Goal: Task Accomplishment & Management: Use online tool/utility

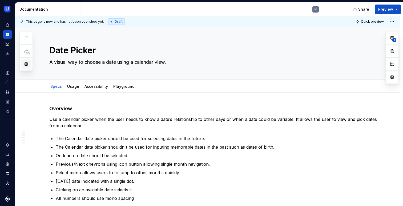
scroll to position [179, 0]
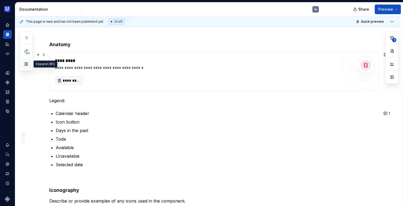
click at [26, 64] on button "button" at bounding box center [26, 64] width 10 height 10
type textarea "*"
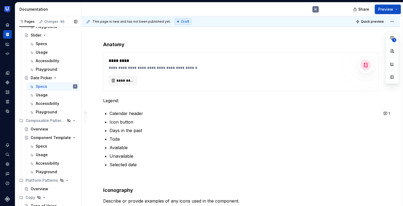
scroll to position [233, 0]
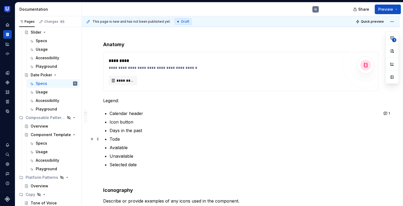
click at [122, 139] on p "Toda" at bounding box center [245, 139] width 270 height 6
click at [142, 157] on p "Unavailable" at bounding box center [245, 156] width 270 height 6
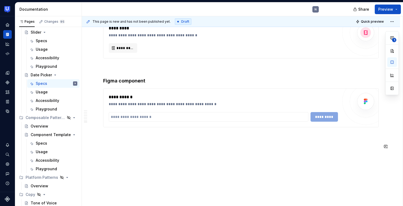
scroll to position [708, 0]
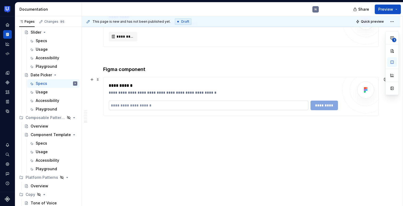
click at [140, 105] on input "text" at bounding box center [209, 106] width 200 height 10
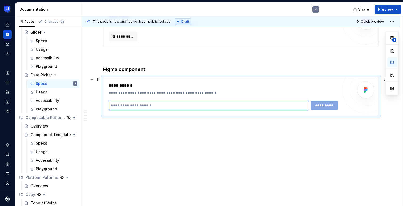
paste input "**********"
type input "**********"
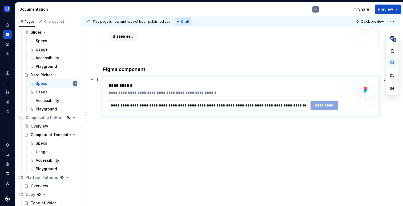
scroll to position [0, 60]
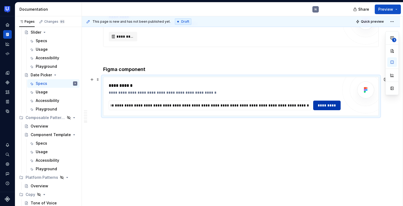
click at [334, 107] on span "*********" at bounding box center [327, 105] width 21 height 5
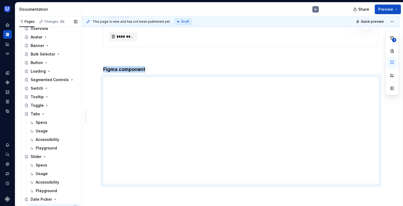
scroll to position [104, 0]
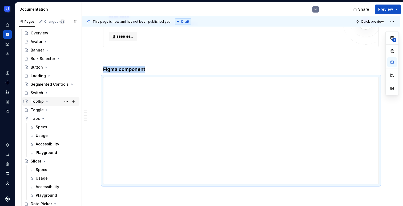
click at [39, 103] on div "Tooltip" at bounding box center [37, 101] width 13 height 5
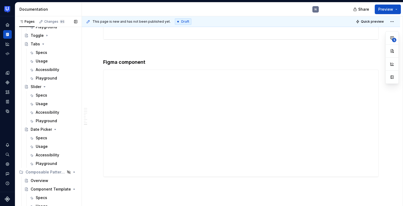
scroll to position [216, 0]
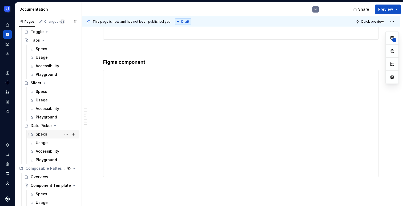
click at [48, 134] on div "Specs" at bounding box center [57, 133] width 42 height 7
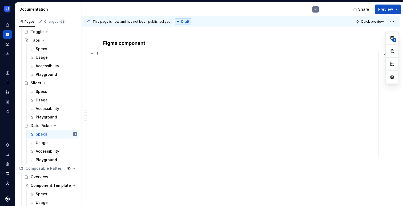
scroll to position [739, 0]
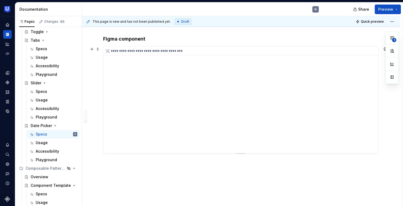
click at [368, 78] on div "**********" at bounding box center [241, 100] width 275 height 107
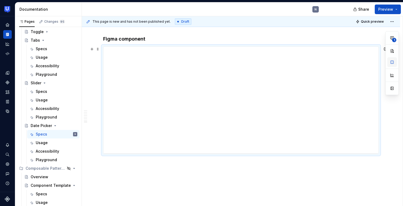
type textarea "*"
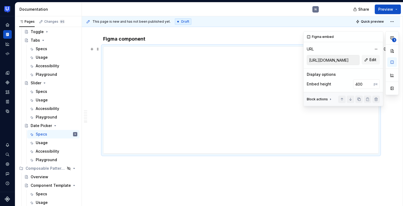
click at [347, 62] on input "[URL][DOMAIN_NAME]" at bounding box center [333, 60] width 52 height 10
click at [368, 57] on button "Edit" at bounding box center [371, 60] width 18 height 10
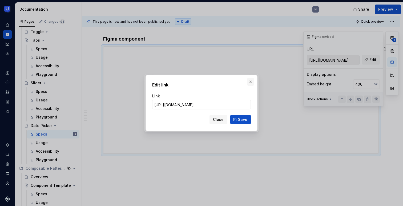
type input "[URL][DOMAIN_NAME]"
click at [238, 121] on button "Save" at bounding box center [241, 120] width 21 height 10
type input "[URL][DOMAIN_NAME]"
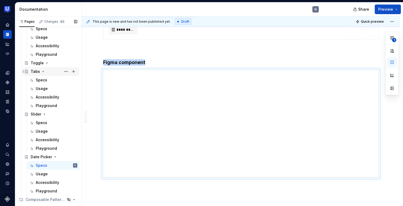
scroll to position [184, 0]
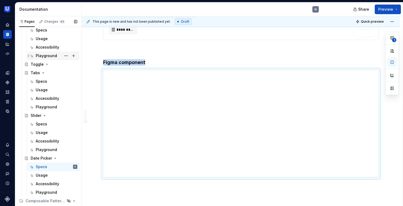
click at [44, 53] on div "Playground" at bounding box center [46, 55] width 21 height 5
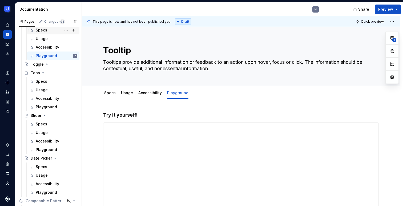
scroll to position [183, 0]
click at [42, 31] on div "Specs" at bounding box center [41, 31] width 11 height 5
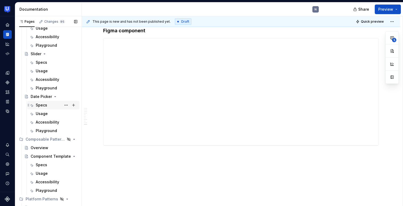
scroll to position [244, 0]
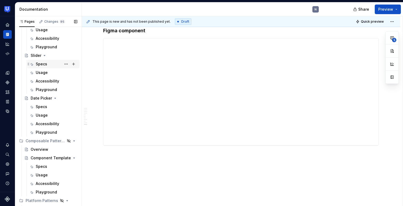
click at [45, 65] on div "Specs" at bounding box center [41, 63] width 11 height 5
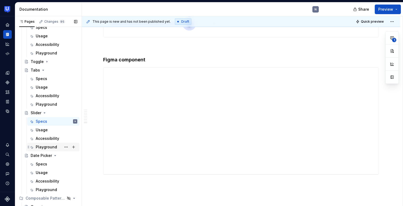
scroll to position [183, 0]
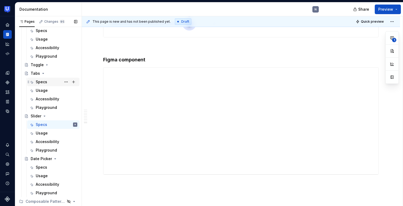
click at [39, 82] on div "Specs" at bounding box center [41, 81] width 11 height 5
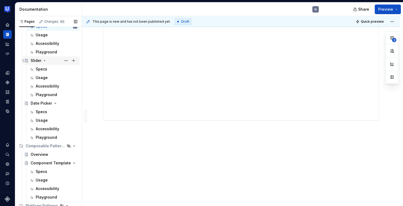
scroll to position [242, 0]
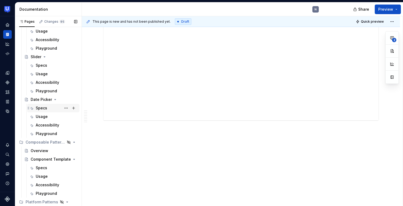
click at [45, 107] on div "Specs" at bounding box center [41, 107] width 11 height 5
click at [219, 82] on div "**********" at bounding box center [241, 101] width 275 height 107
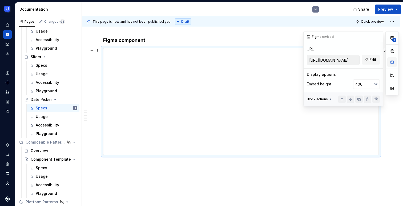
click at [394, 60] on button "button" at bounding box center [393, 62] width 10 height 10
type textarea "*"
click at [368, 60] on button "Edit" at bounding box center [371, 60] width 18 height 10
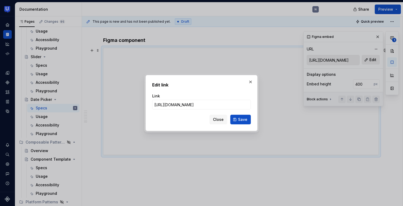
type input "[URL][DOMAIN_NAME]"
click at [245, 119] on span "Save" at bounding box center [242, 119] width 9 height 5
type input "[URL][DOMAIN_NAME]"
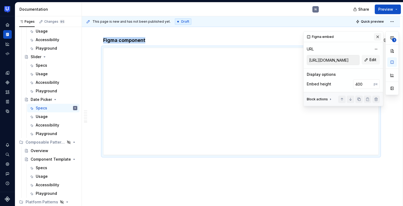
click at [378, 36] on button "button" at bounding box center [377, 36] width 7 height 7
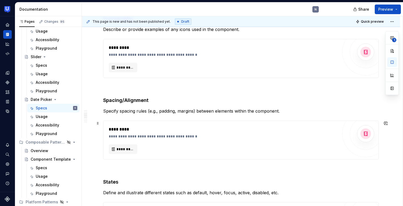
scroll to position [351, 0]
type textarea "*"
